Goal: Information Seeking & Learning: Find specific fact

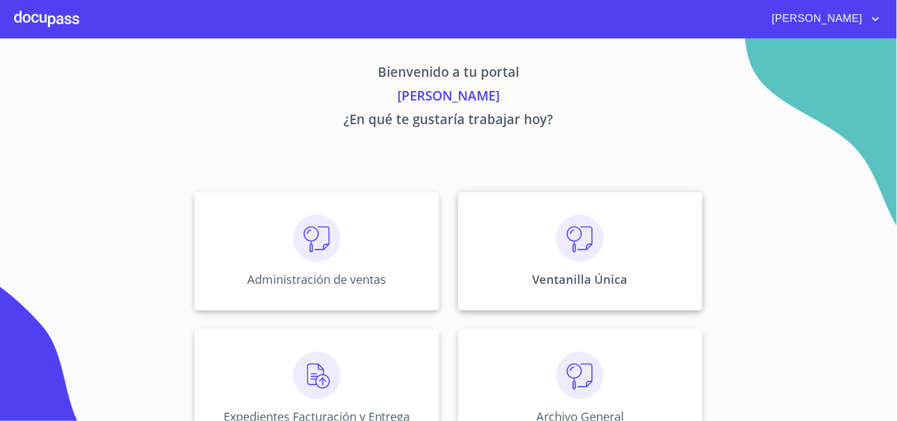
click at [499, 280] on div "Ventanilla Única" at bounding box center [580, 251] width 244 height 118
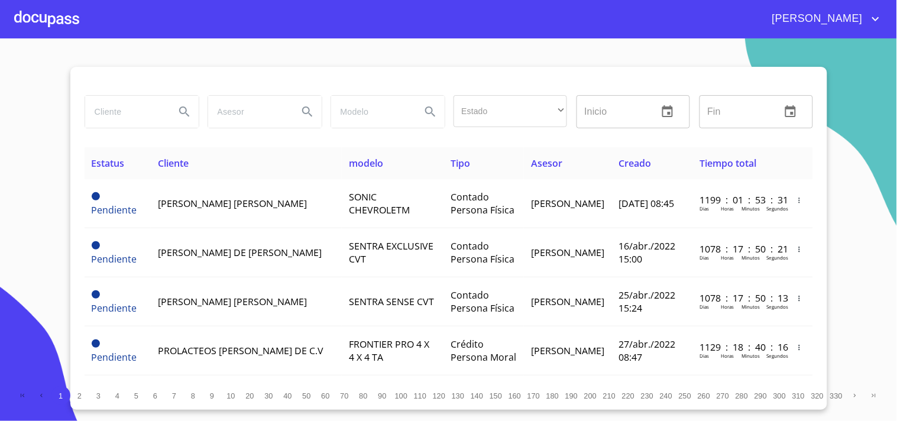
click at [154, 109] on input "search" at bounding box center [125, 112] width 80 height 32
type input "[PERSON_NAME] de [PERSON_NAME]"
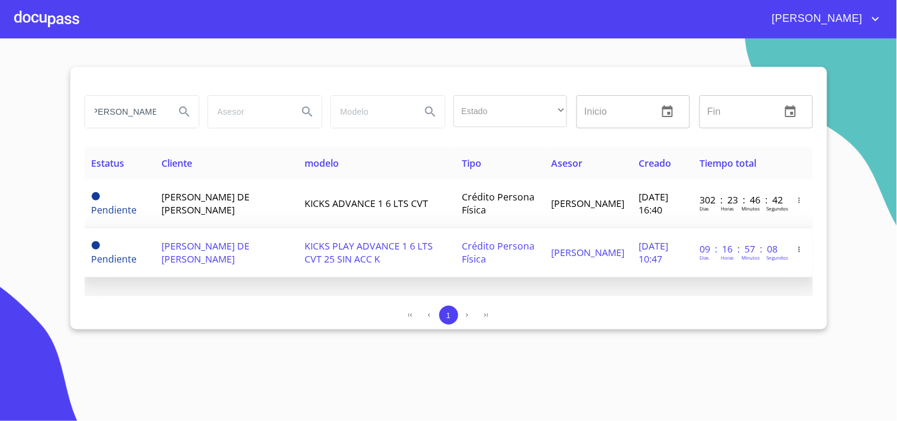
scroll to position [0, 0]
click at [273, 251] on td "[PERSON_NAME] DE [PERSON_NAME]" at bounding box center [225, 252] width 143 height 49
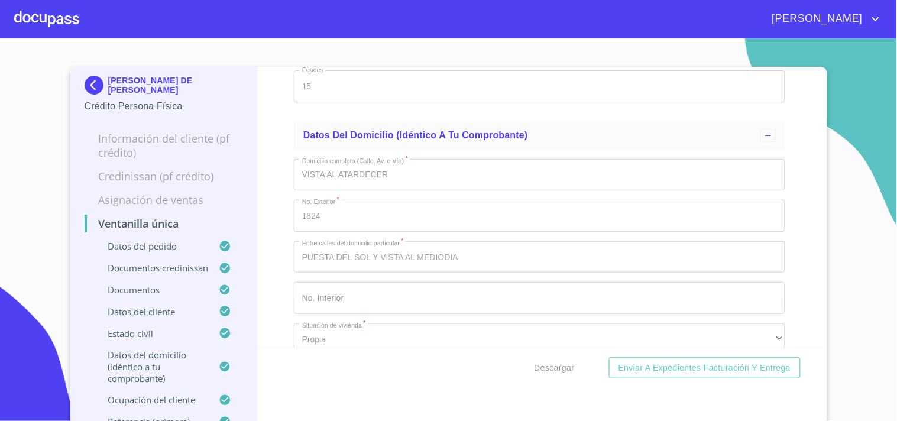
scroll to position [5188, 0]
